Goal: Information Seeking & Learning: Learn about a topic

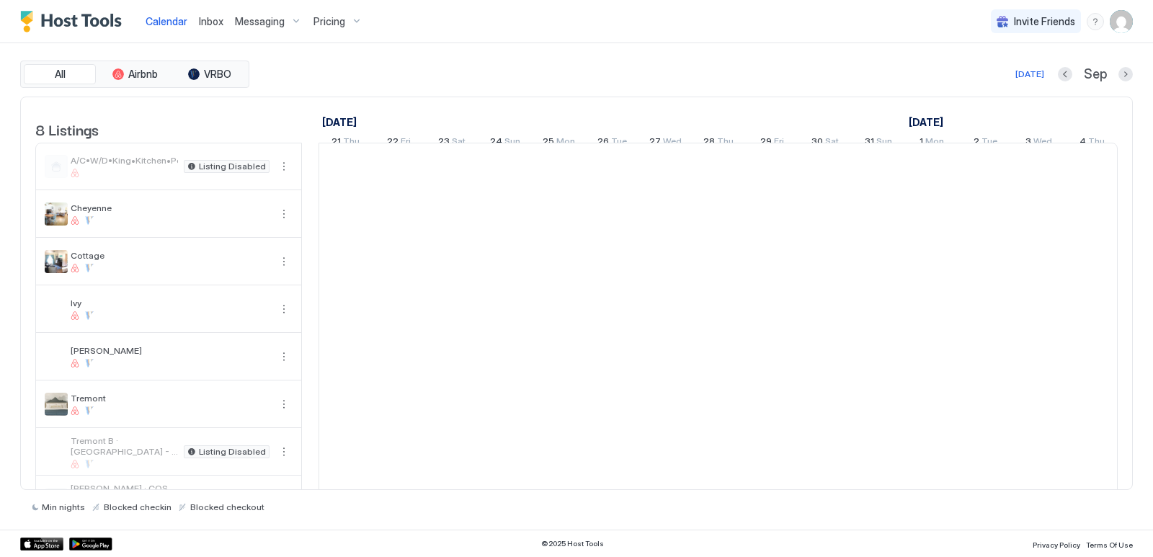
scroll to position [0, 801]
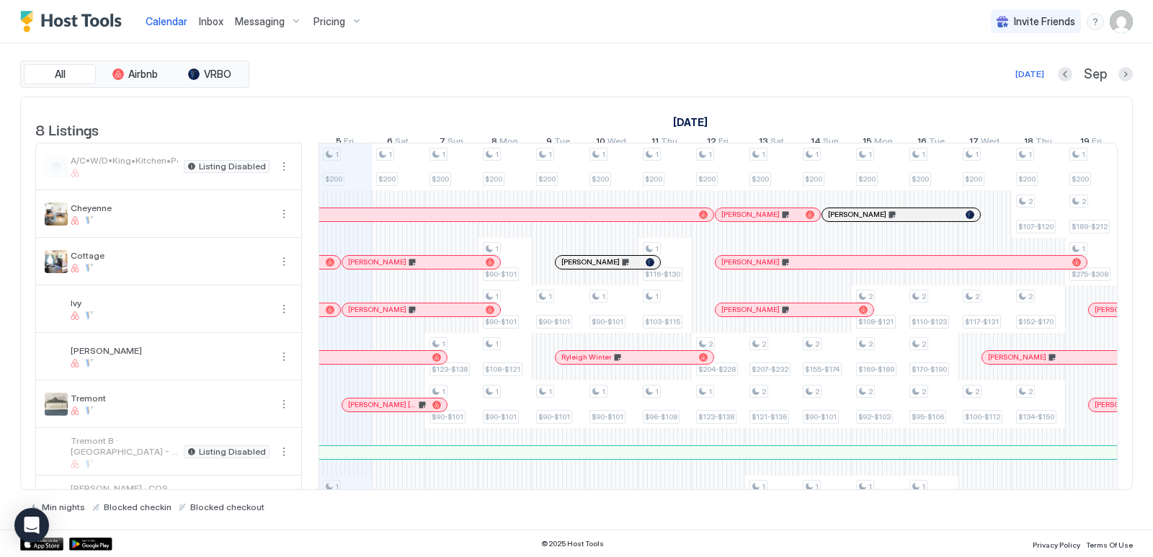
click at [331, 22] on span "Pricing" at bounding box center [329, 21] width 32 height 13
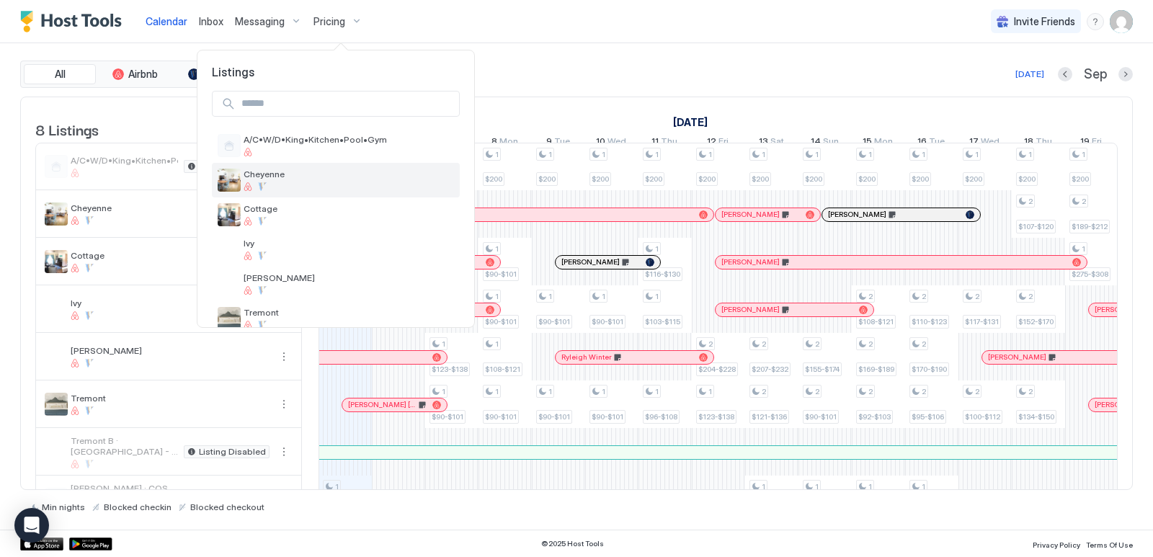
click at [260, 179] on span "Cheyenne" at bounding box center [349, 174] width 210 height 11
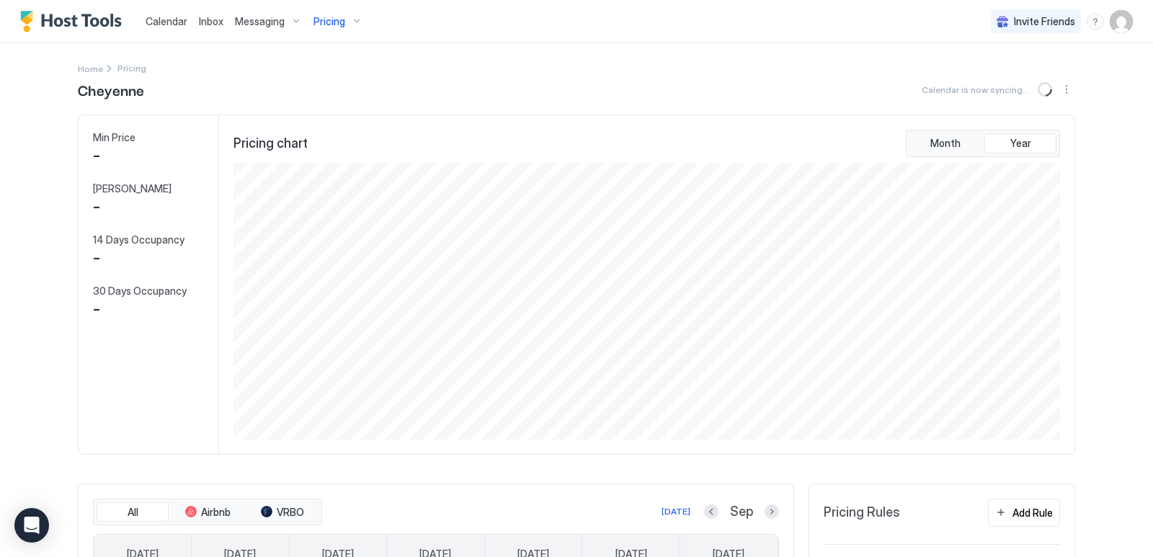
scroll to position [277, 829]
click at [705, 513] on button "Previous month" at bounding box center [711, 511] width 14 height 14
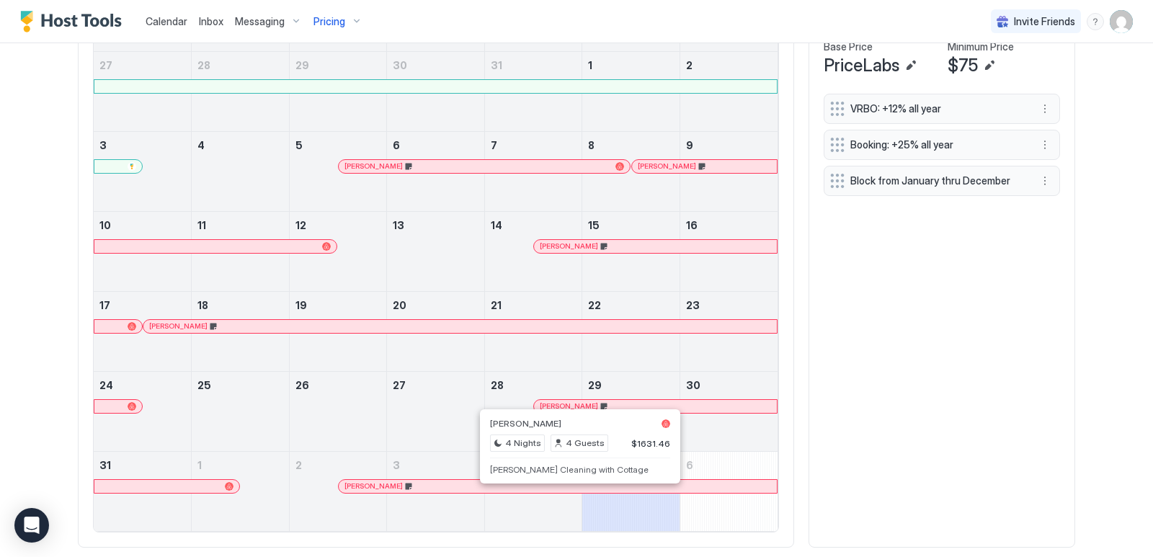
scroll to position [553, 0]
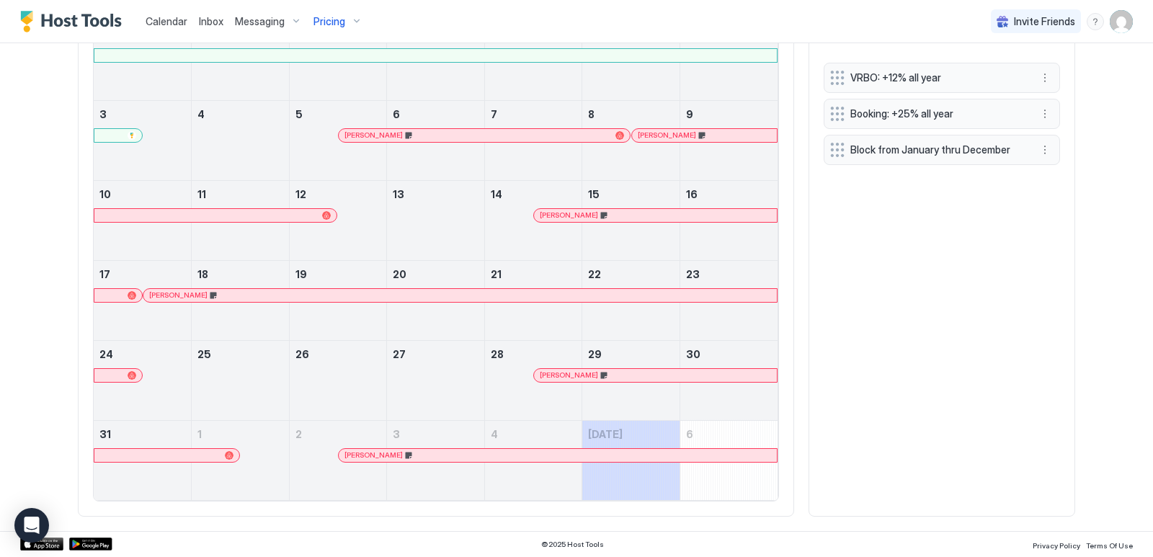
click at [330, 22] on span "Pricing" at bounding box center [329, 21] width 32 height 13
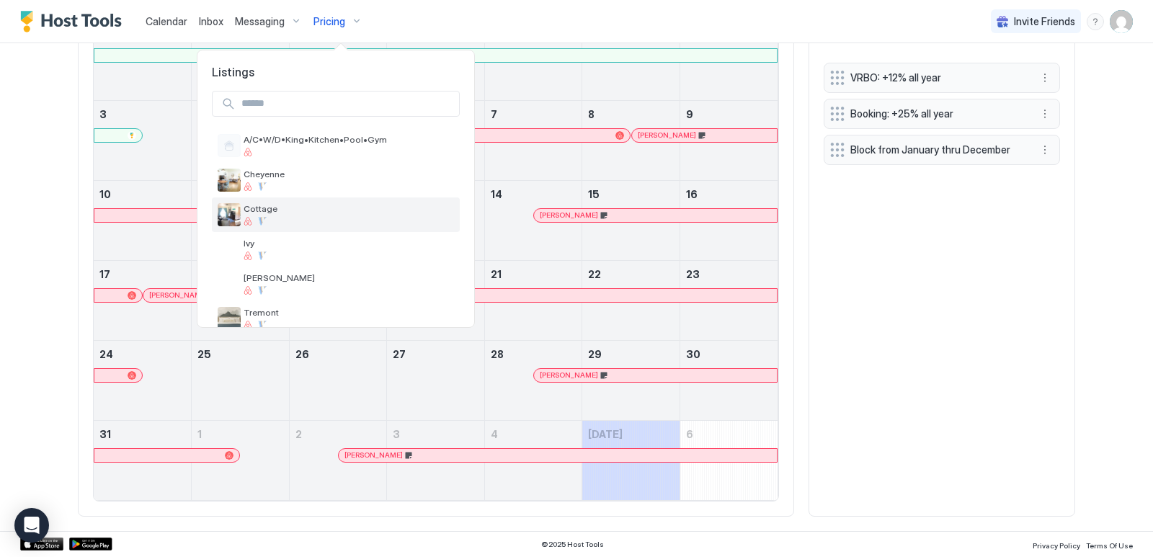
click at [263, 211] on span "Cottage" at bounding box center [349, 208] width 210 height 11
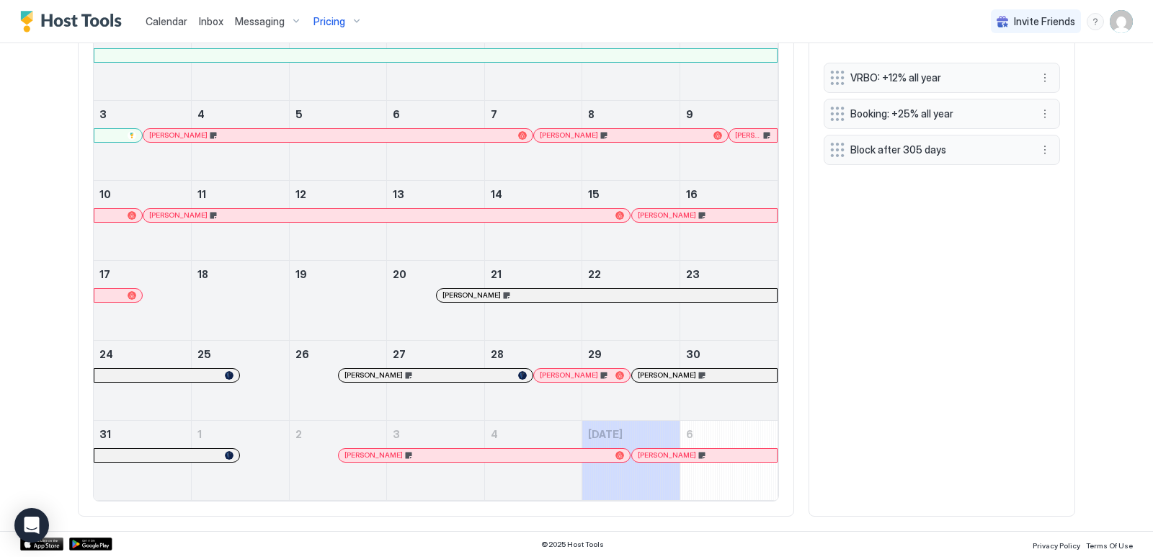
click at [860, 342] on div "VRBO: +12% all year Booking: +25% all year Block after 305 days" at bounding box center [942, 282] width 236 height 439
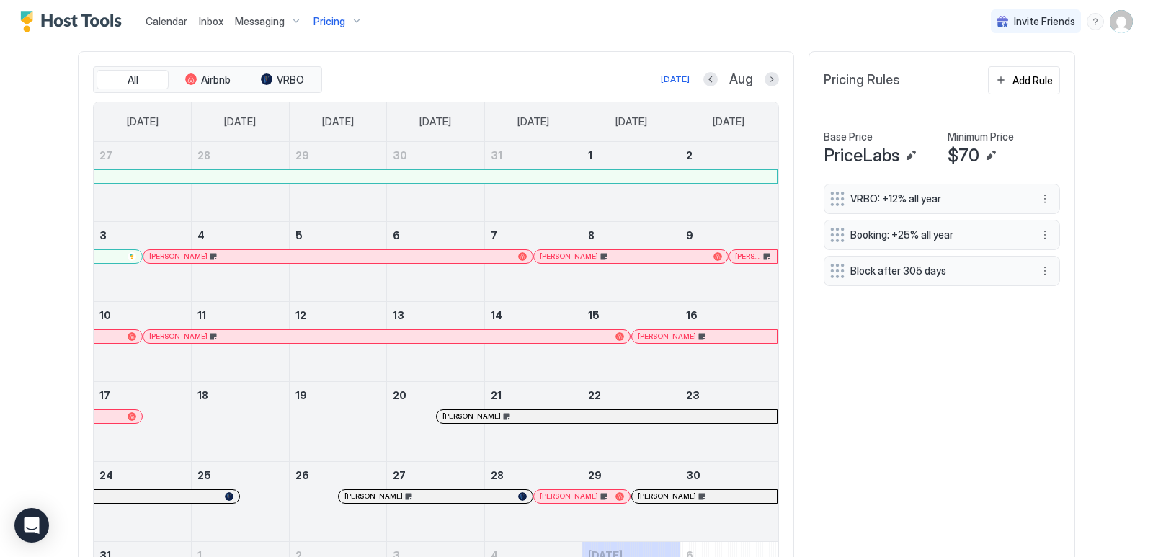
scroll to position [553, 0]
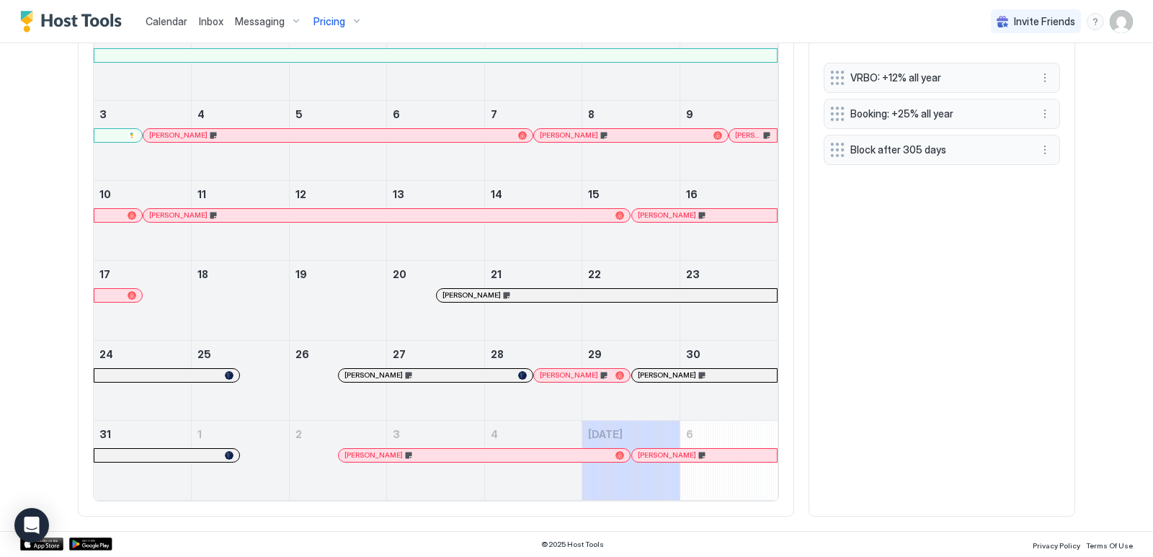
click at [340, 29] on div "Pricing" at bounding box center [338, 21] width 61 height 24
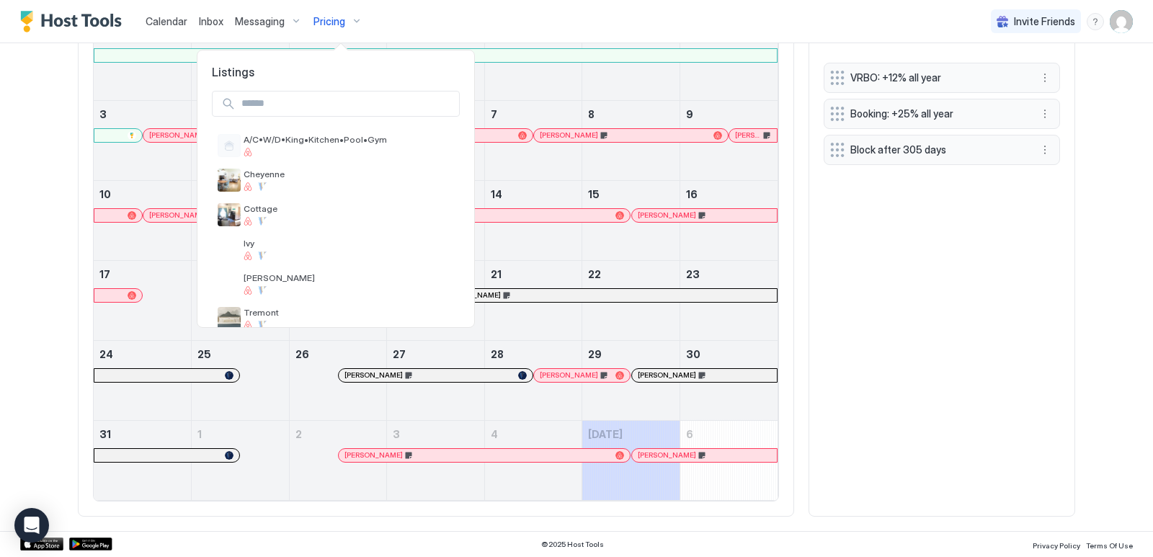
click at [333, 22] on div at bounding box center [576, 278] width 1153 height 557
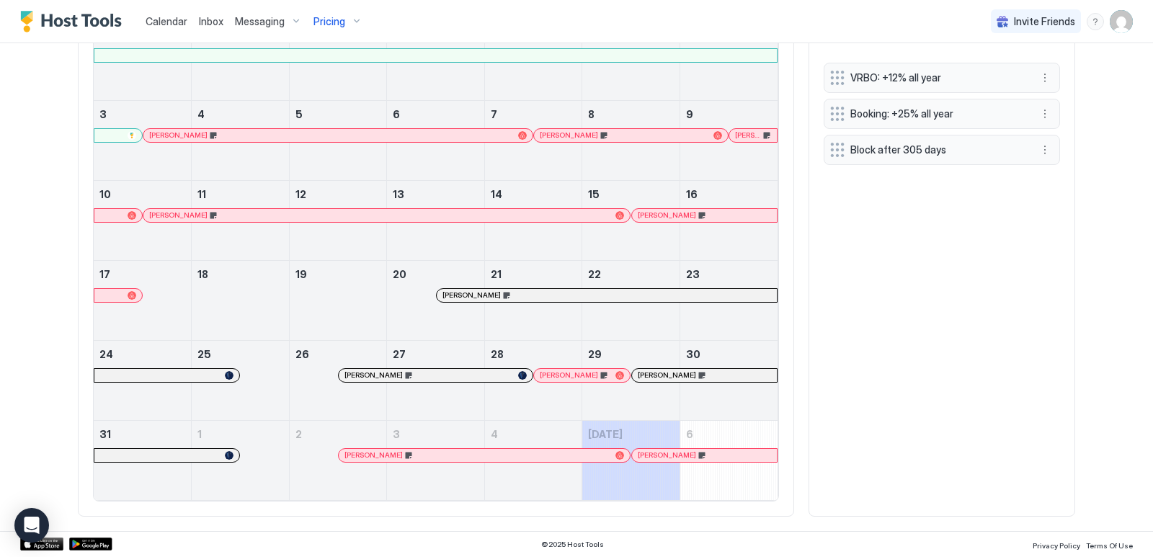
click at [332, 21] on span "Pricing" at bounding box center [329, 21] width 32 height 13
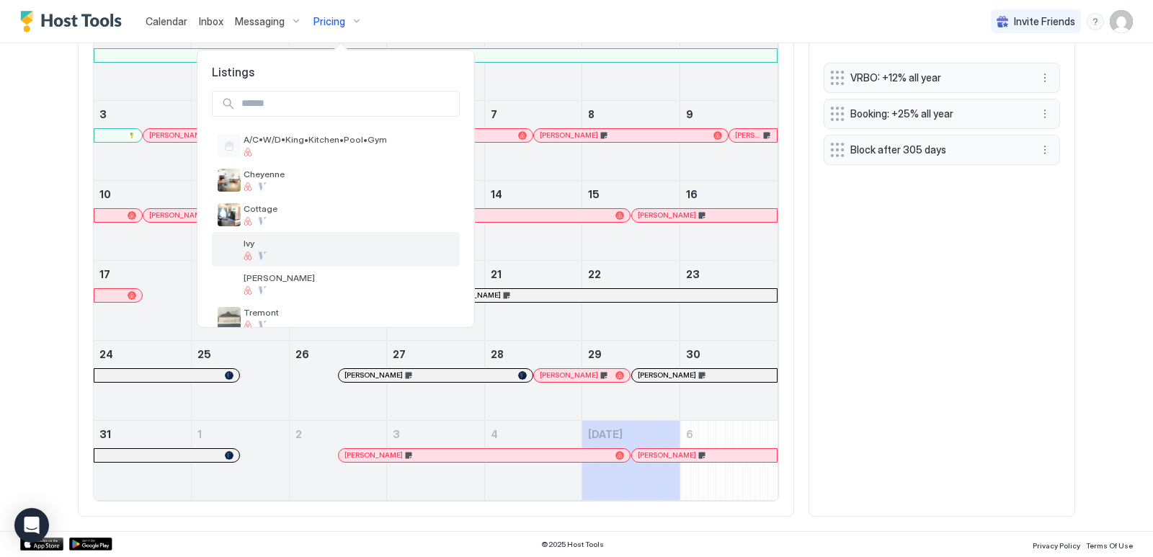
click at [277, 251] on div at bounding box center [349, 255] width 210 height 9
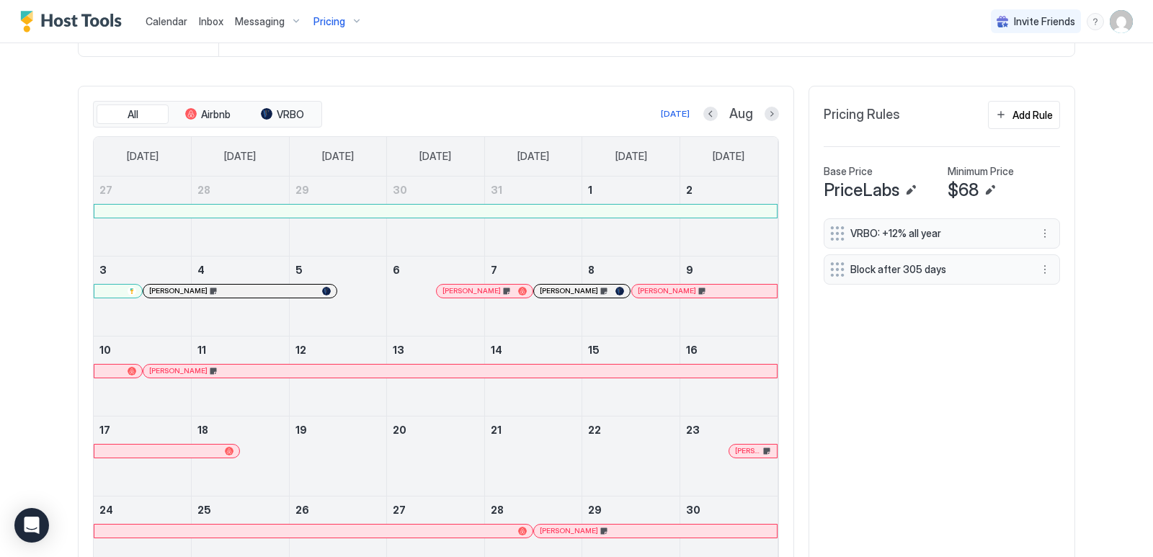
scroll to position [553, 0]
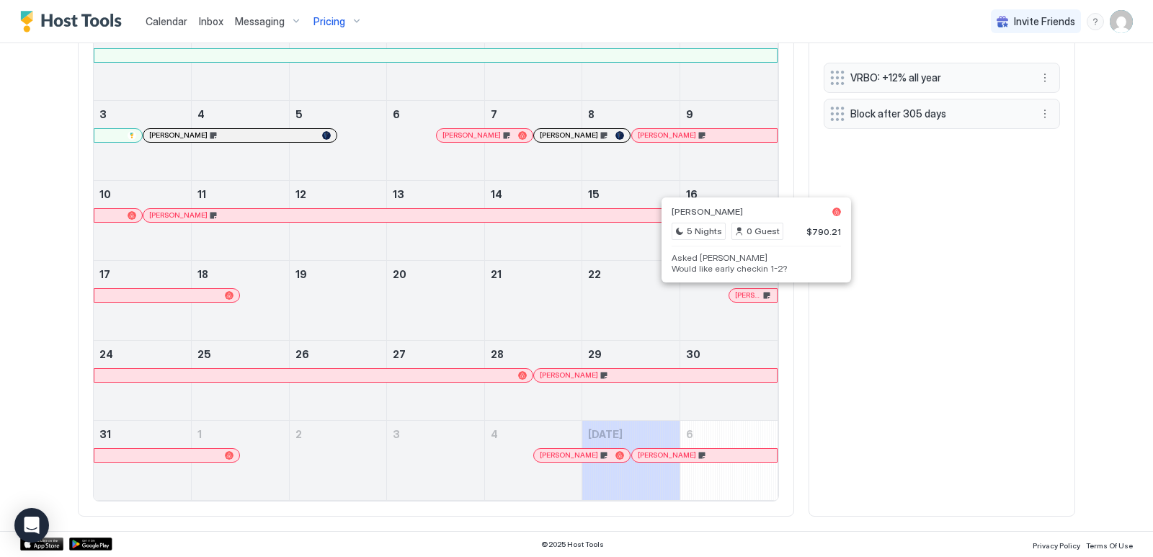
click at [751, 293] on div at bounding box center [757, 296] width 12 height 12
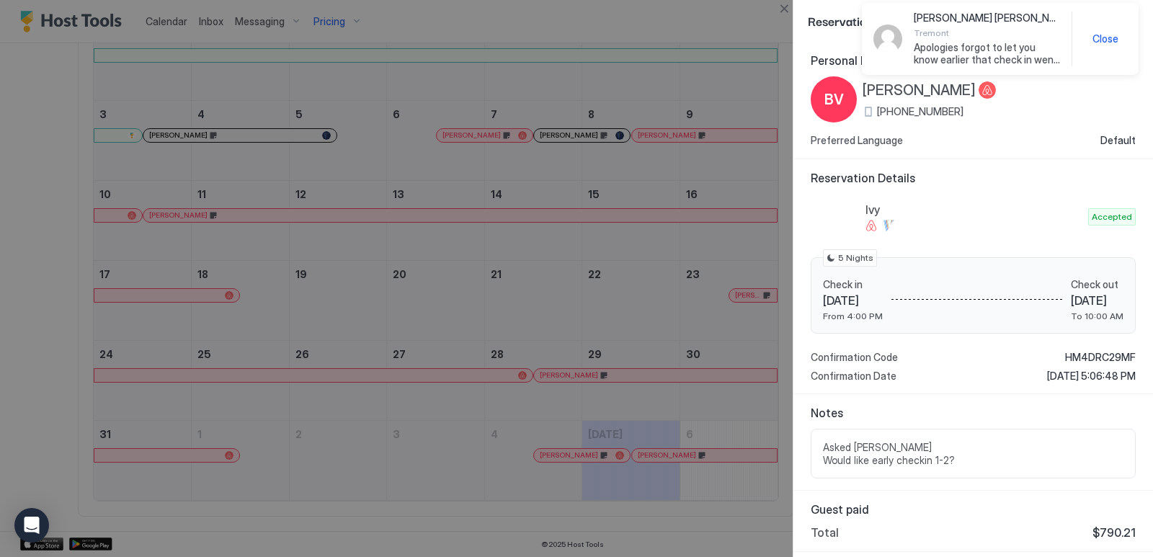
click at [1110, 40] on span "Close" at bounding box center [1105, 38] width 26 height 13
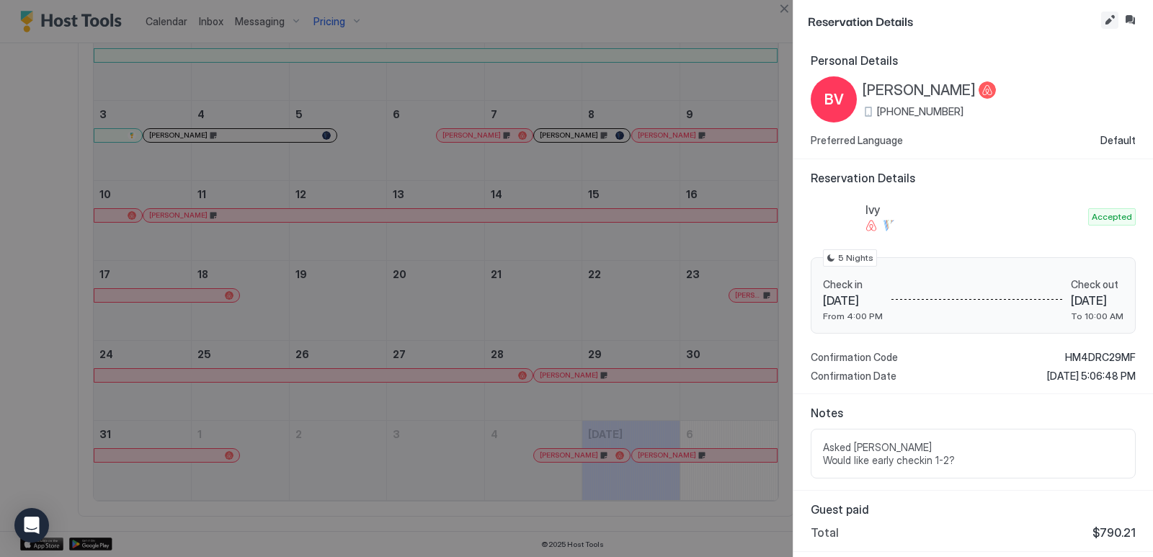
click at [1110, 23] on button "Edit reservation" at bounding box center [1109, 20] width 17 height 17
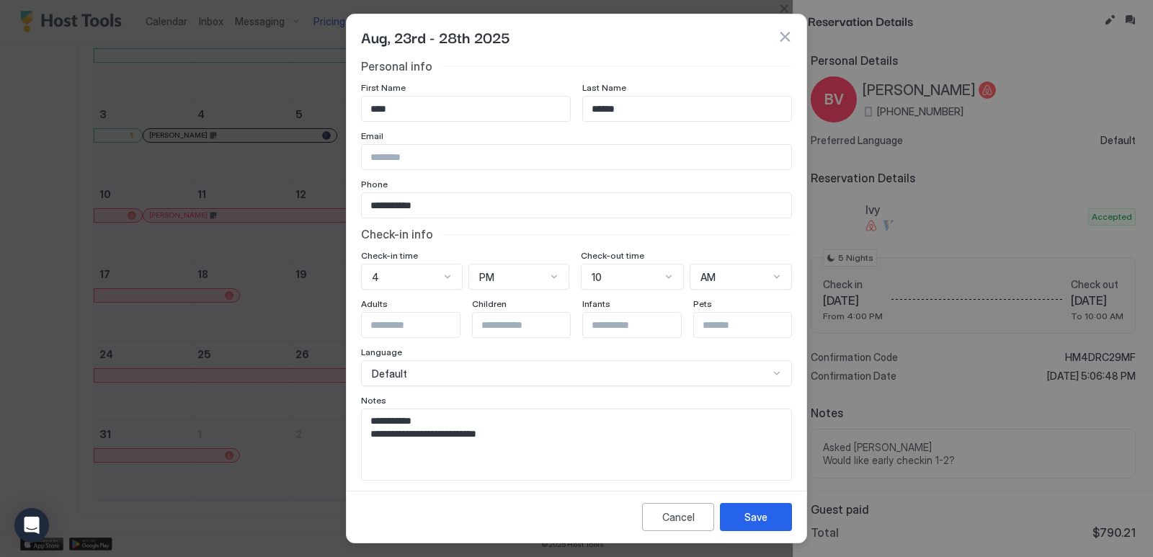
click at [381, 423] on textarea "**********" at bounding box center [571, 444] width 419 height 71
click at [380, 422] on textarea "**********" at bounding box center [571, 444] width 419 height 71
type textarea "**********"
click at [750, 517] on div "Save" at bounding box center [755, 516] width 23 height 15
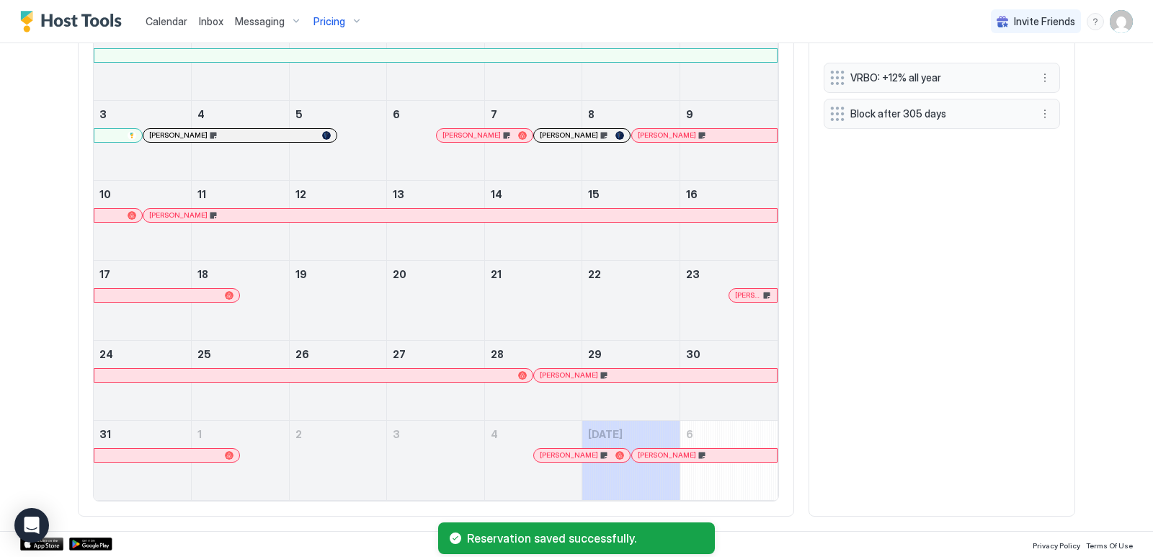
drag, startPoint x: 335, startPoint y: 23, endPoint x: 340, endPoint y: 33, distance: 11.3
click at [335, 23] on span "Pricing" at bounding box center [329, 21] width 32 height 13
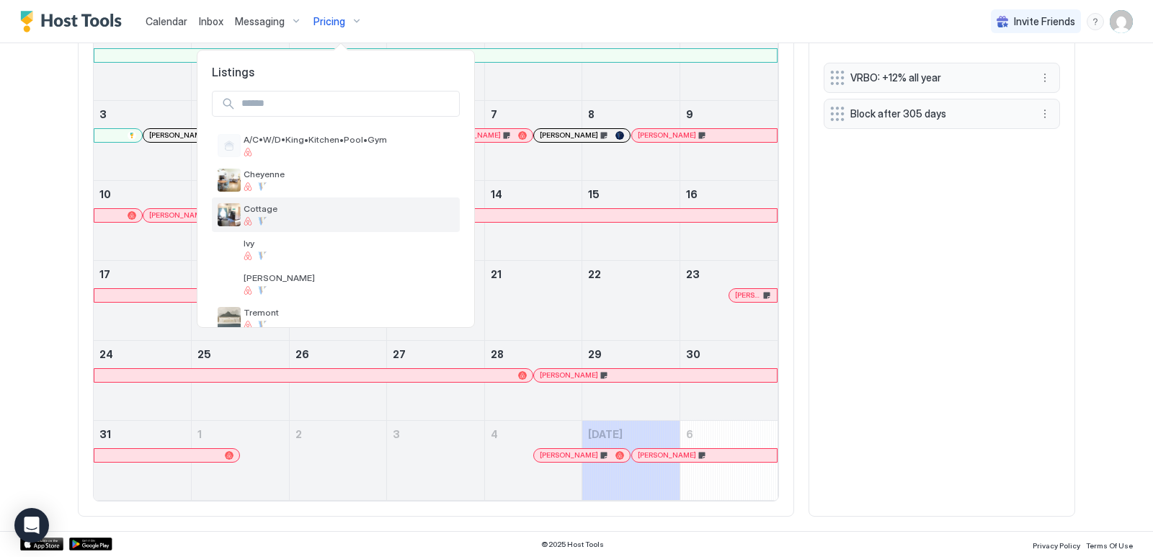
click at [252, 221] on div at bounding box center [349, 221] width 210 height 9
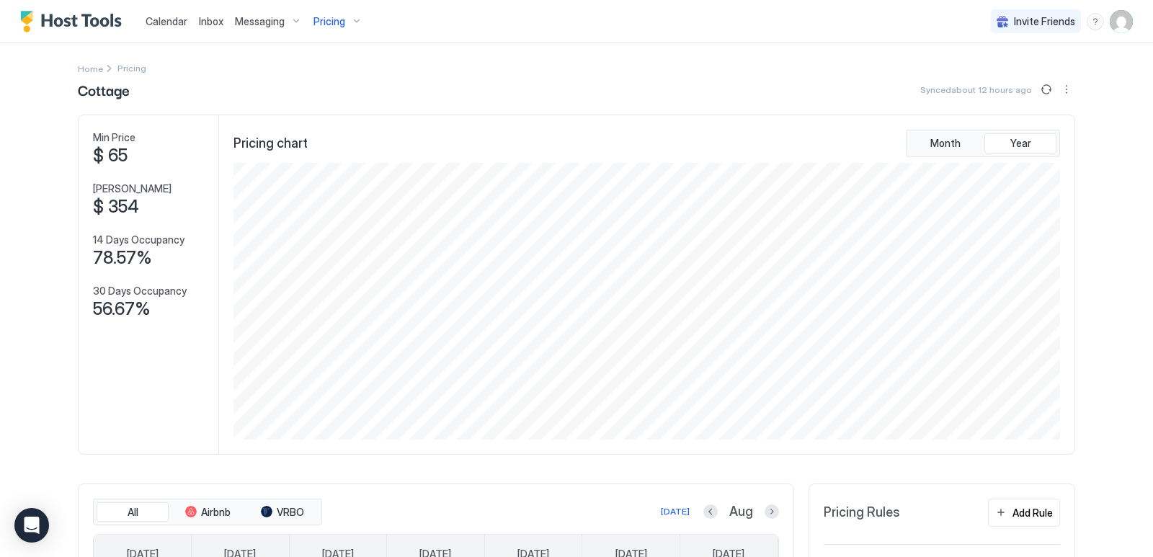
click at [336, 32] on div "Pricing" at bounding box center [338, 21] width 61 height 24
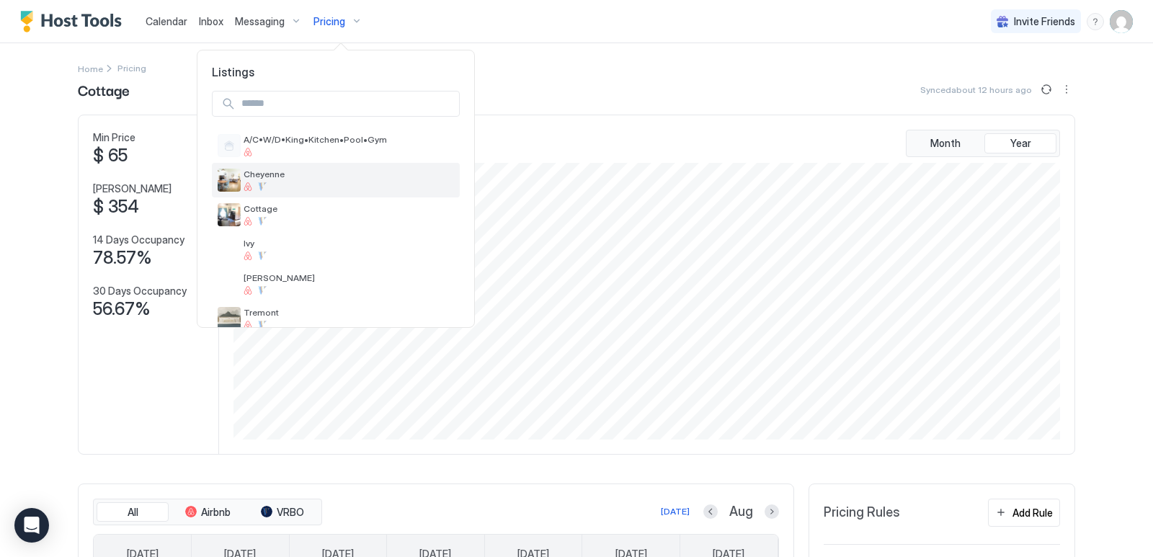
click at [253, 187] on div at bounding box center [349, 186] width 210 height 9
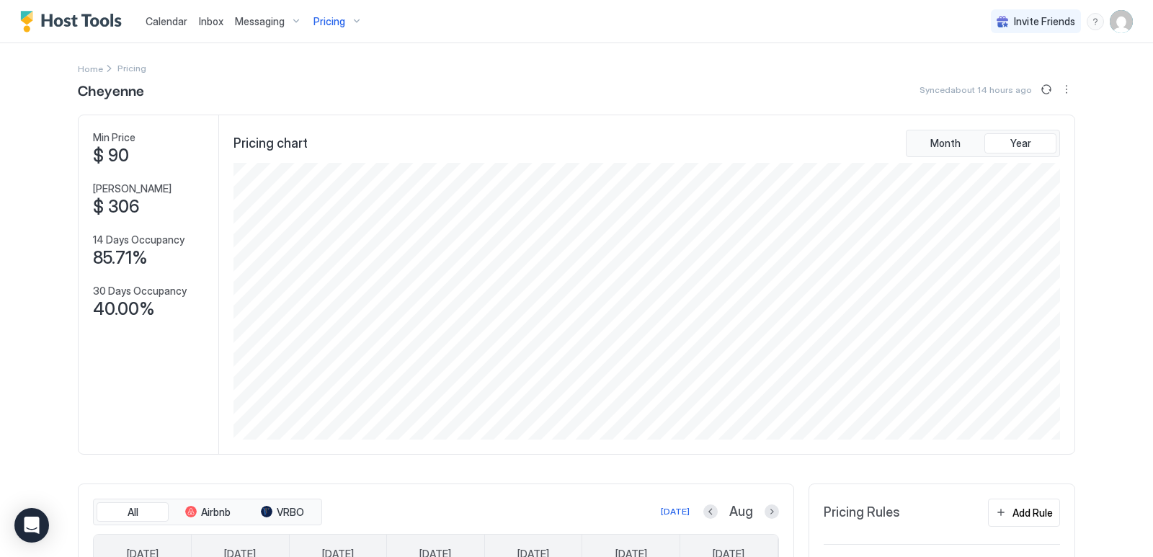
click at [342, 17] on span "Pricing" at bounding box center [329, 21] width 32 height 13
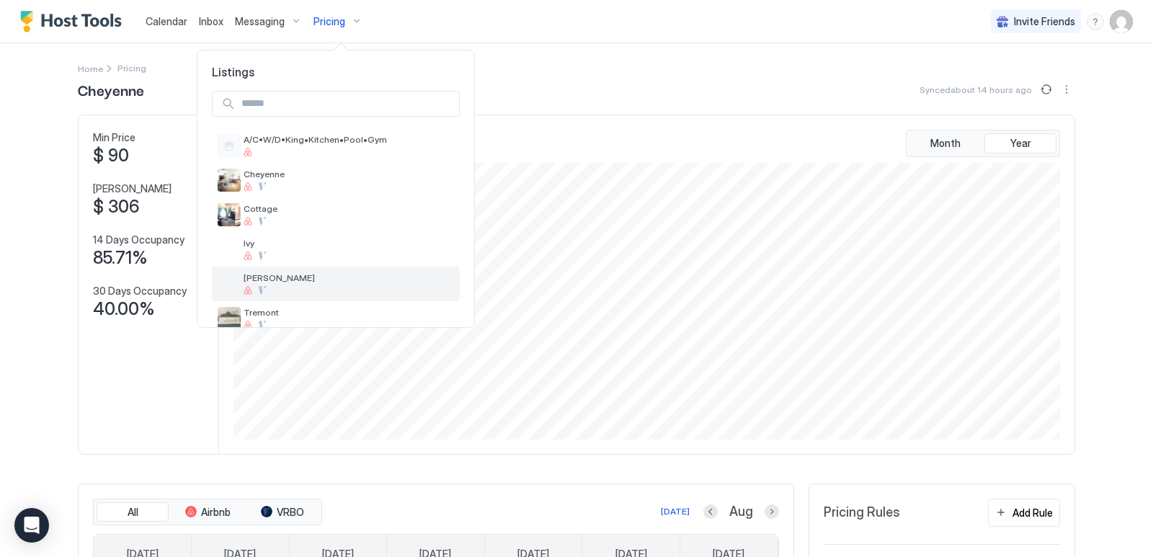
click at [262, 275] on span "[PERSON_NAME]" at bounding box center [349, 277] width 210 height 11
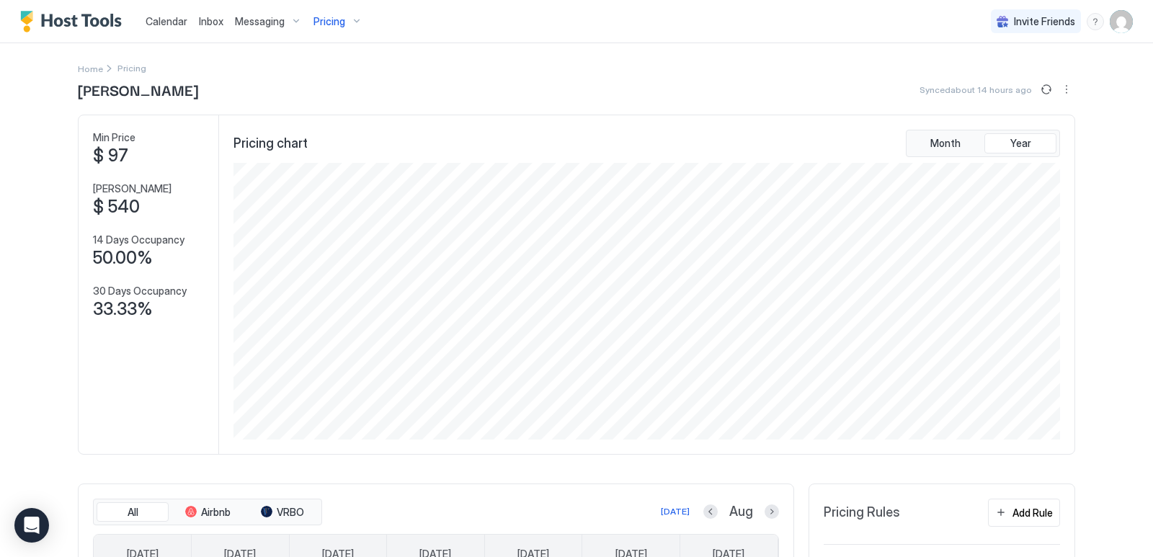
click at [336, 19] on span "Pricing" at bounding box center [329, 21] width 32 height 13
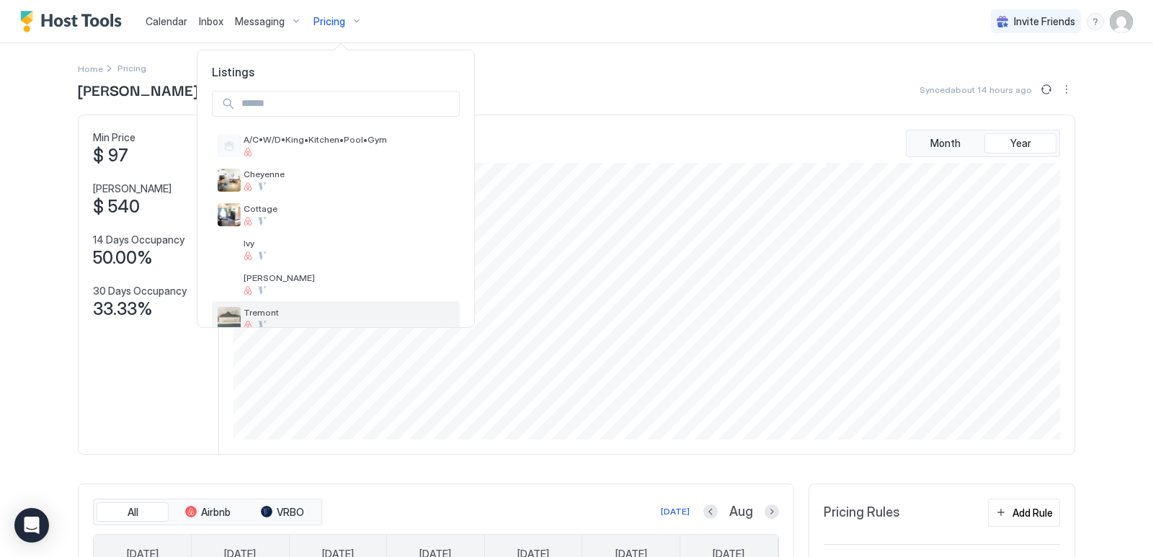
click at [267, 308] on span "Tremont" at bounding box center [349, 312] width 210 height 11
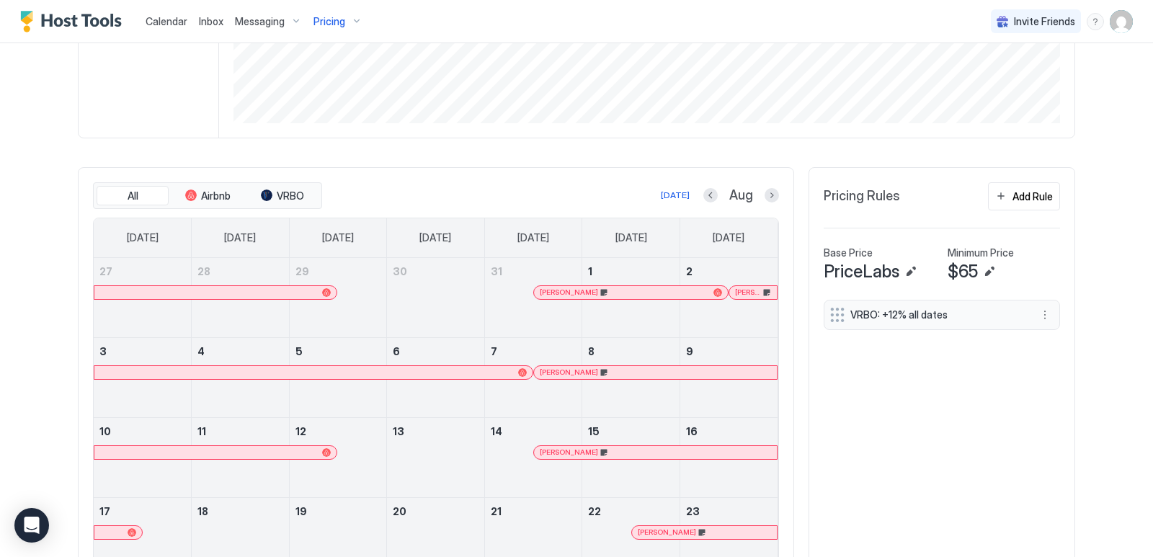
scroll to position [265, 0]
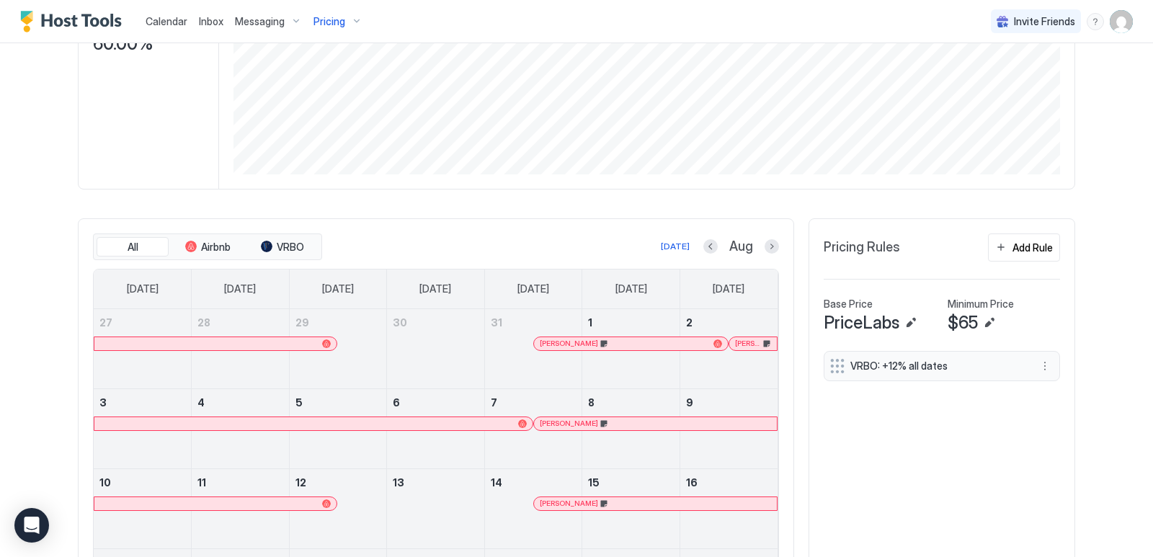
click at [346, 19] on div "Pricing" at bounding box center [338, 21] width 61 height 24
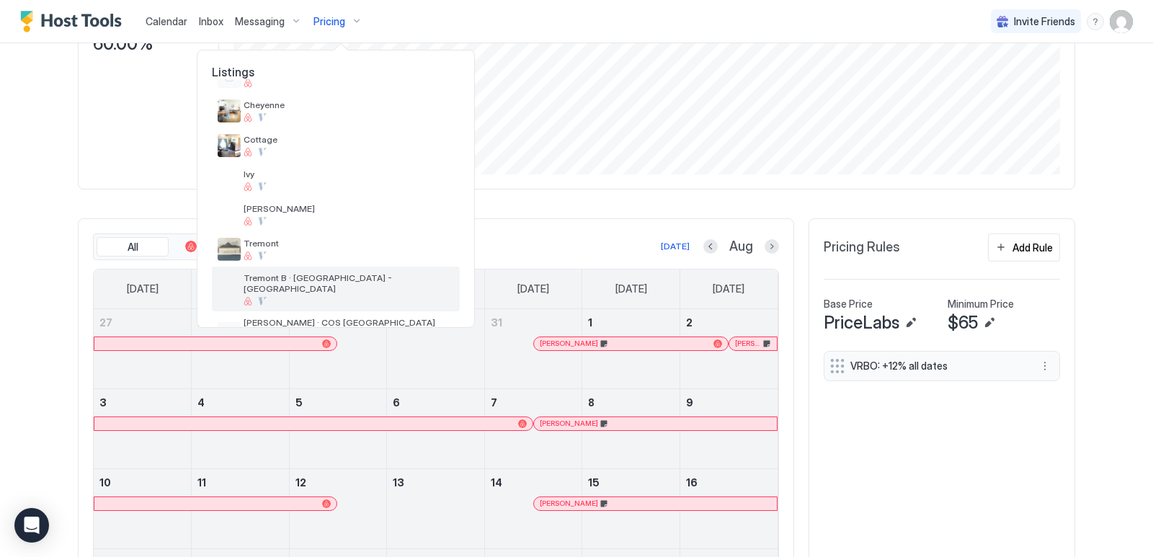
scroll to position [102, 0]
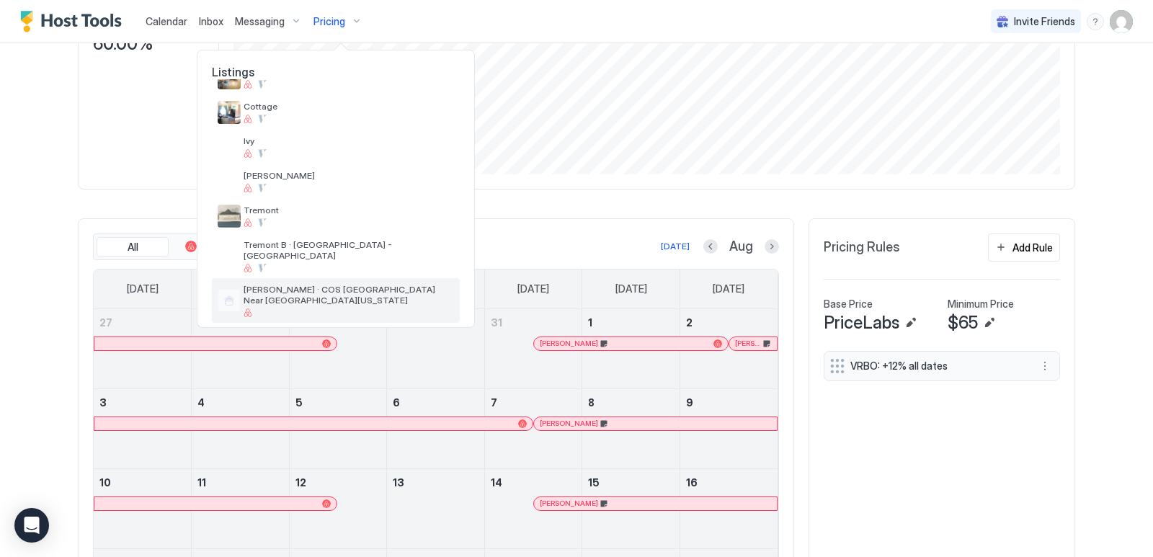
click at [269, 284] on span "[PERSON_NAME] · COS [GEOGRAPHIC_DATA] Near [GEOGRAPHIC_DATA][US_STATE]" at bounding box center [349, 295] width 210 height 22
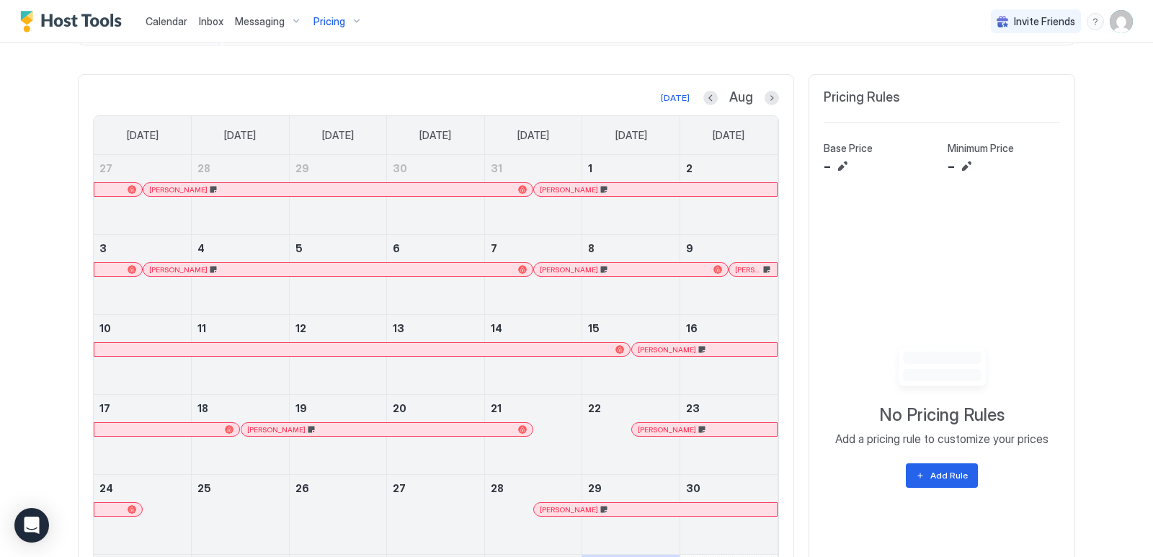
scroll to position [590, 0]
